Goal: Find specific page/section: Find specific page/section

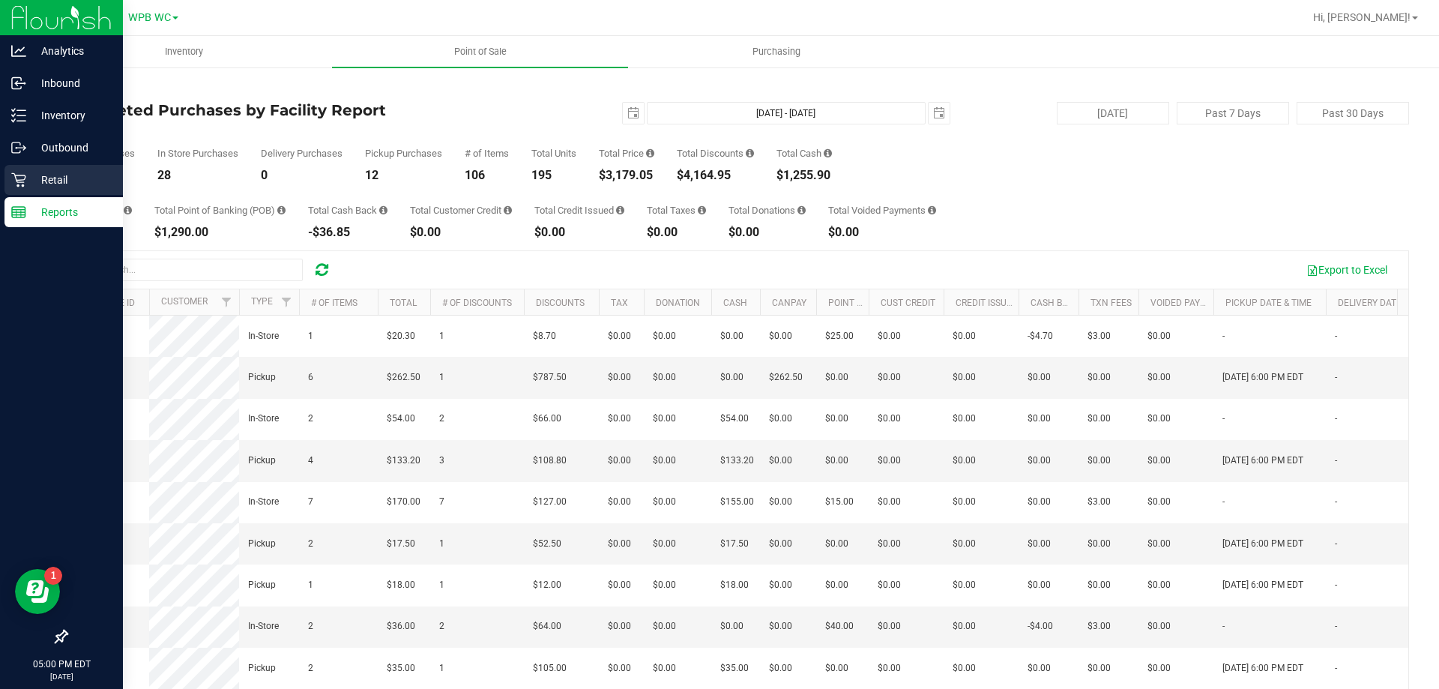
click at [6, 184] on div "Retail" at bounding box center [63, 180] width 118 height 30
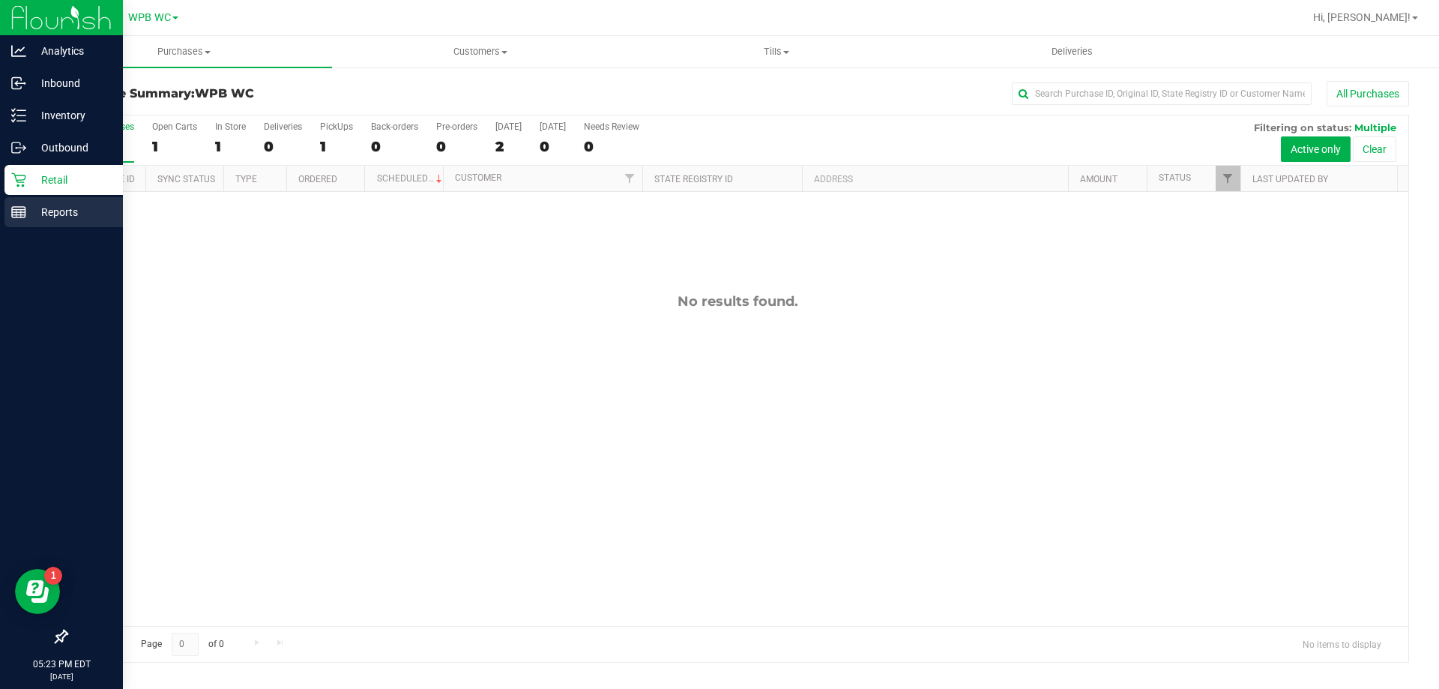
click at [34, 208] on p "Reports" at bounding box center [71, 212] width 90 height 18
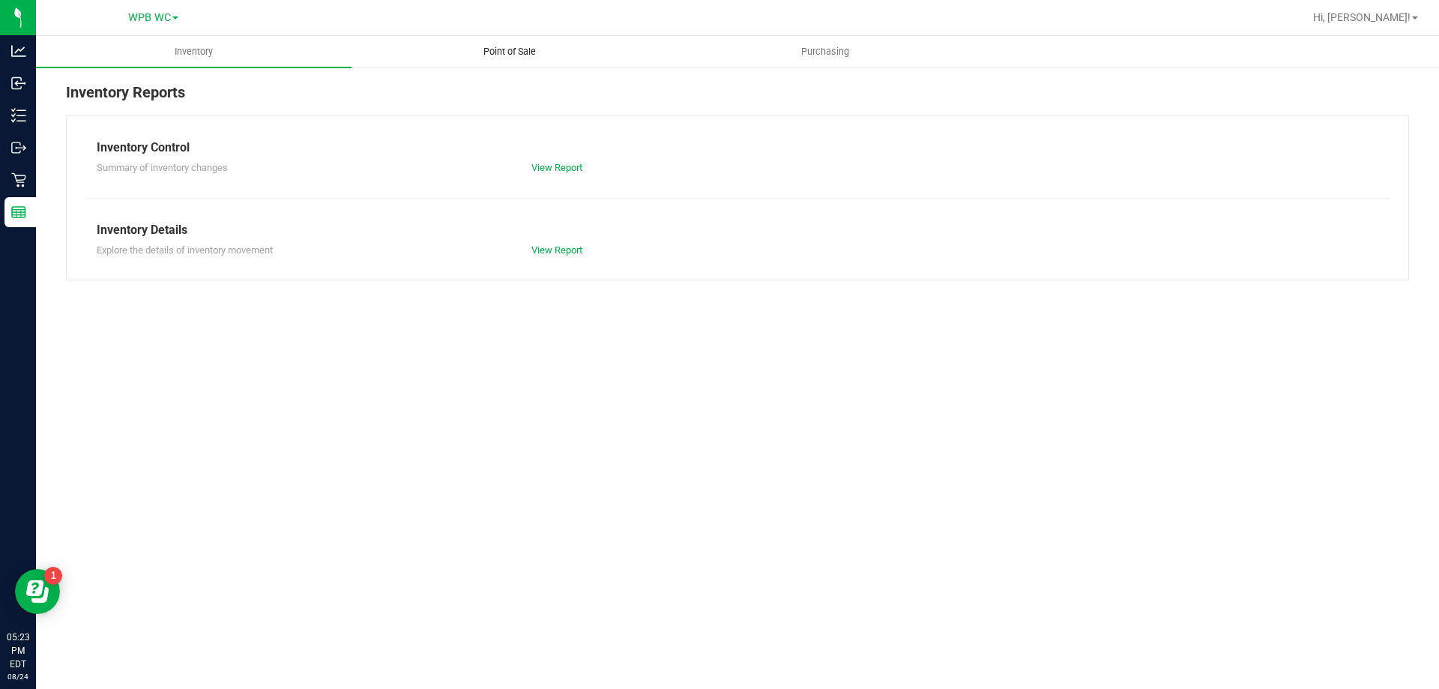
click at [508, 48] on span "Point of Sale" at bounding box center [509, 51] width 93 height 13
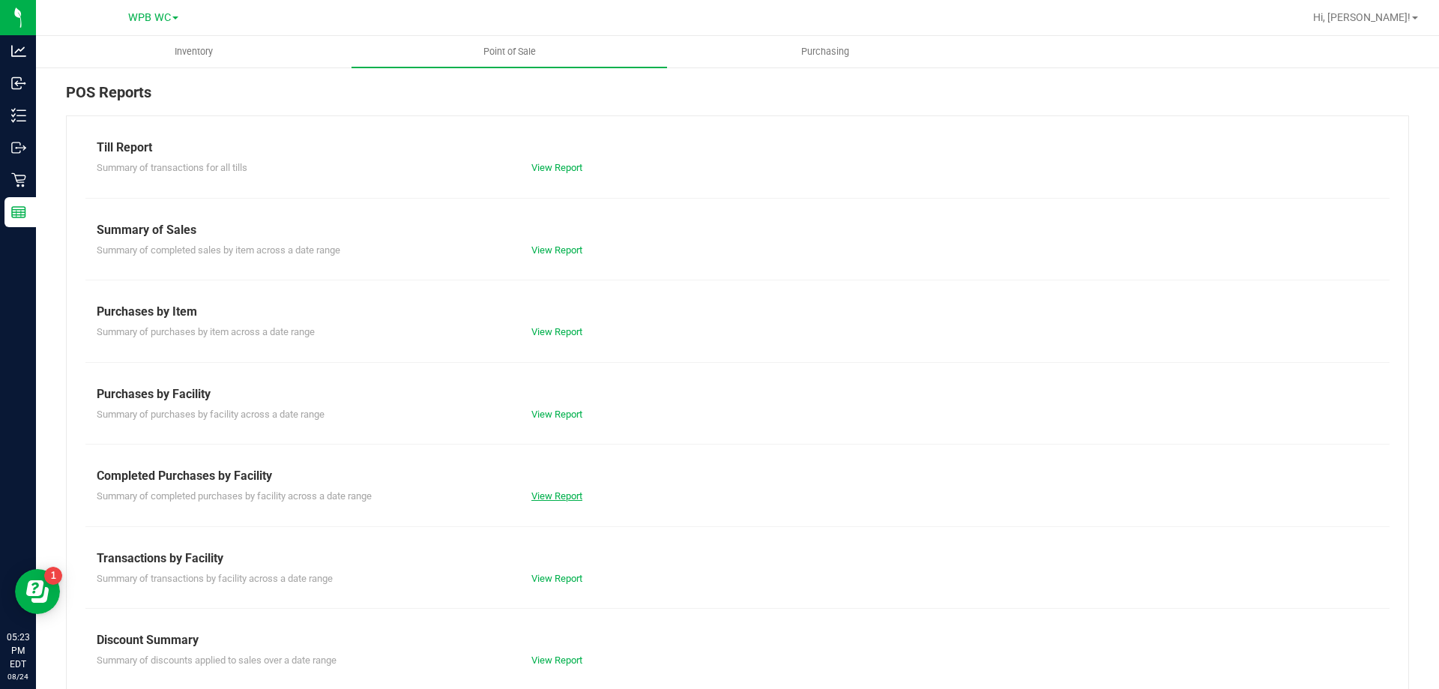
click at [532, 493] on link "View Report" at bounding box center [557, 495] width 51 height 11
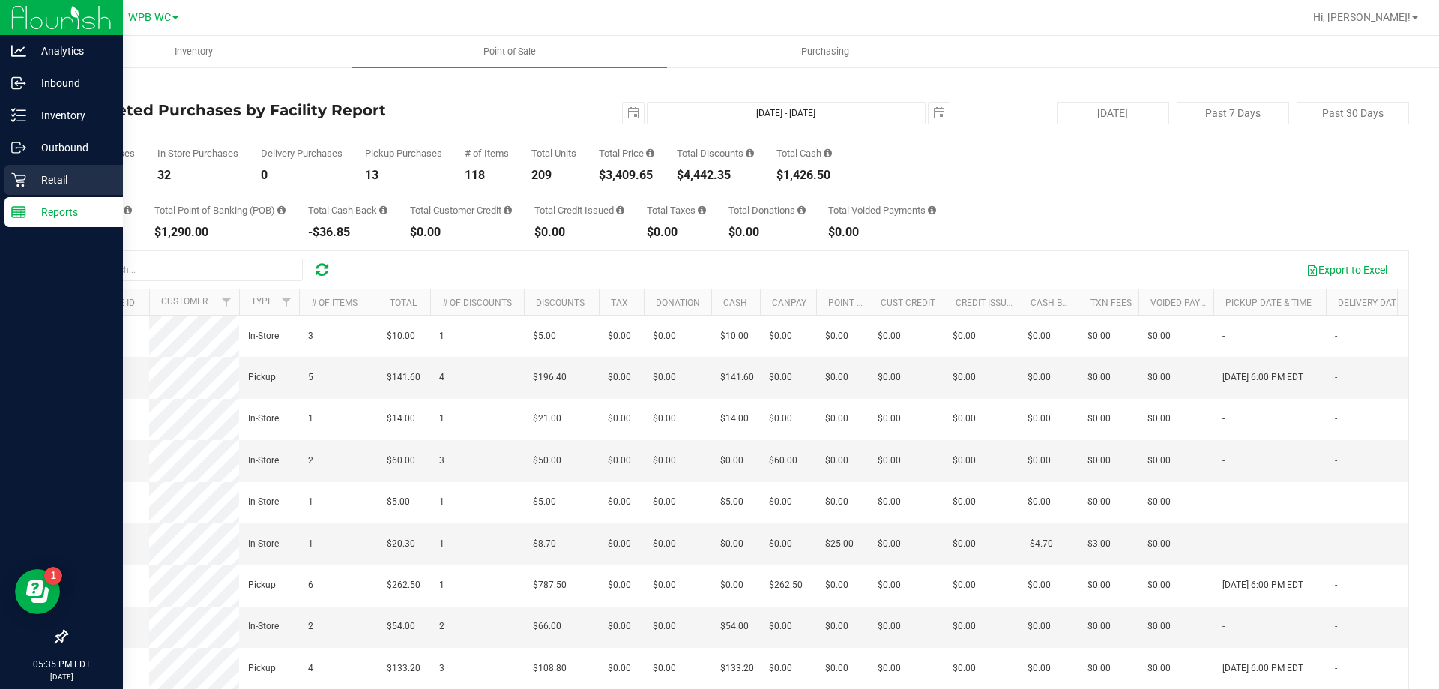
click at [21, 173] on icon at bounding box center [18, 179] width 15 height 15
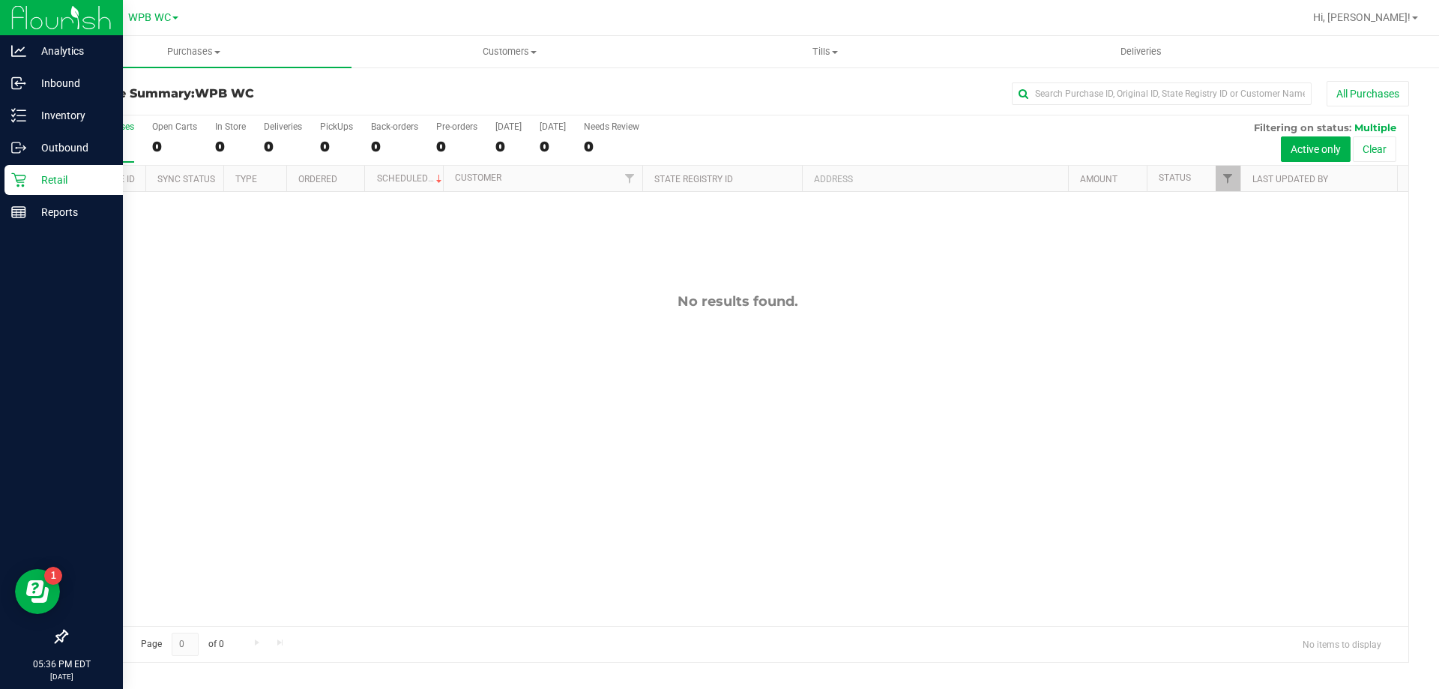
click at [45, 169] on div "Retail" at bounding box center [63, 180] width 118 height 30
